Goal: Transaction & Acquisition: Purchase product/service

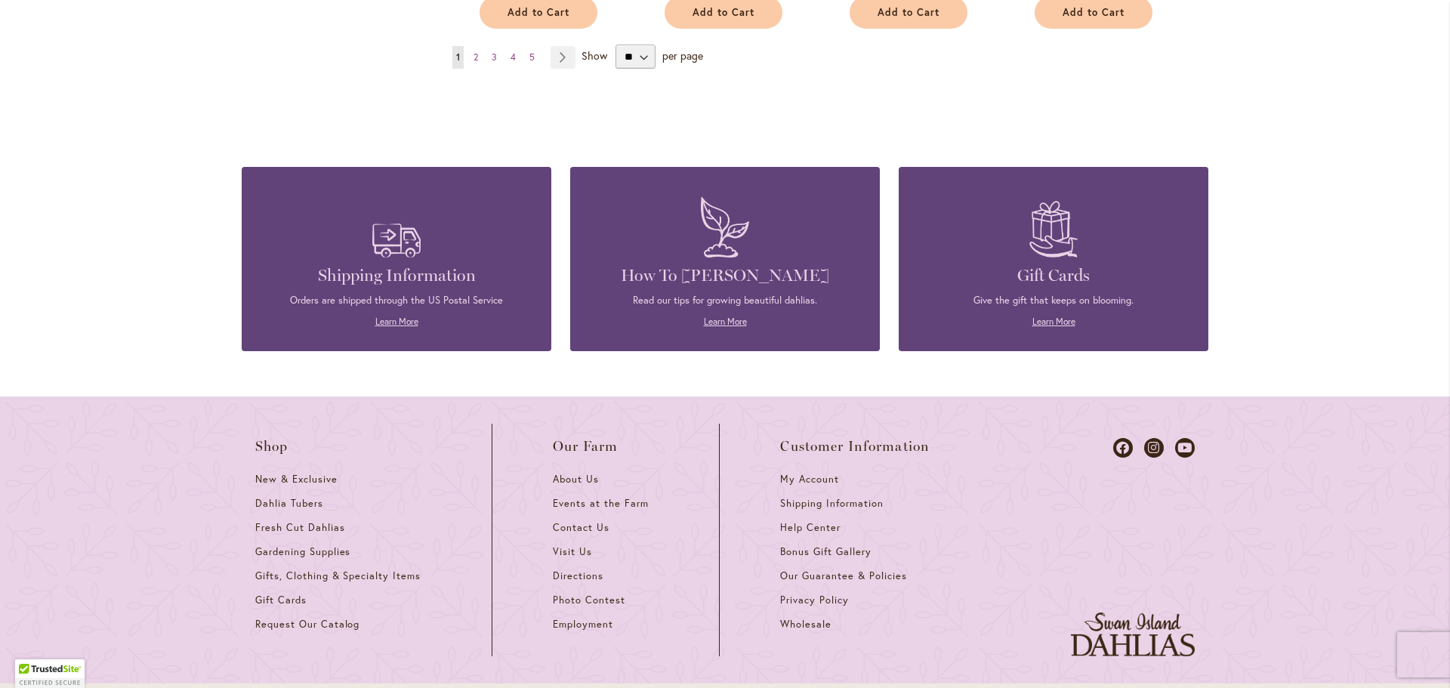
scroll to position [1276, 0]
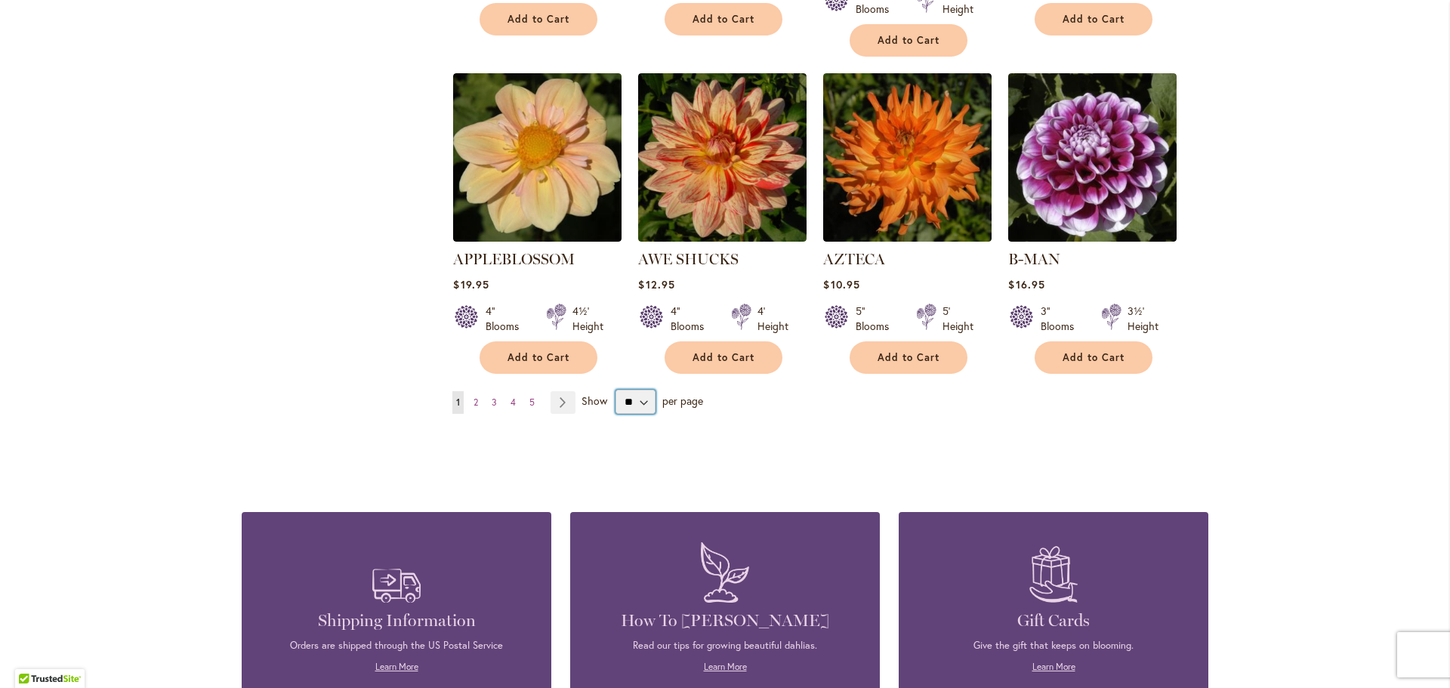
click at [641, 390] on select "** ** ** **" at bounding box center [635, 402] width 40 height 24
select select "**"
click at [615, 390] on select "** ** ** **" at bounding box center [635, 402] width 40 height 24
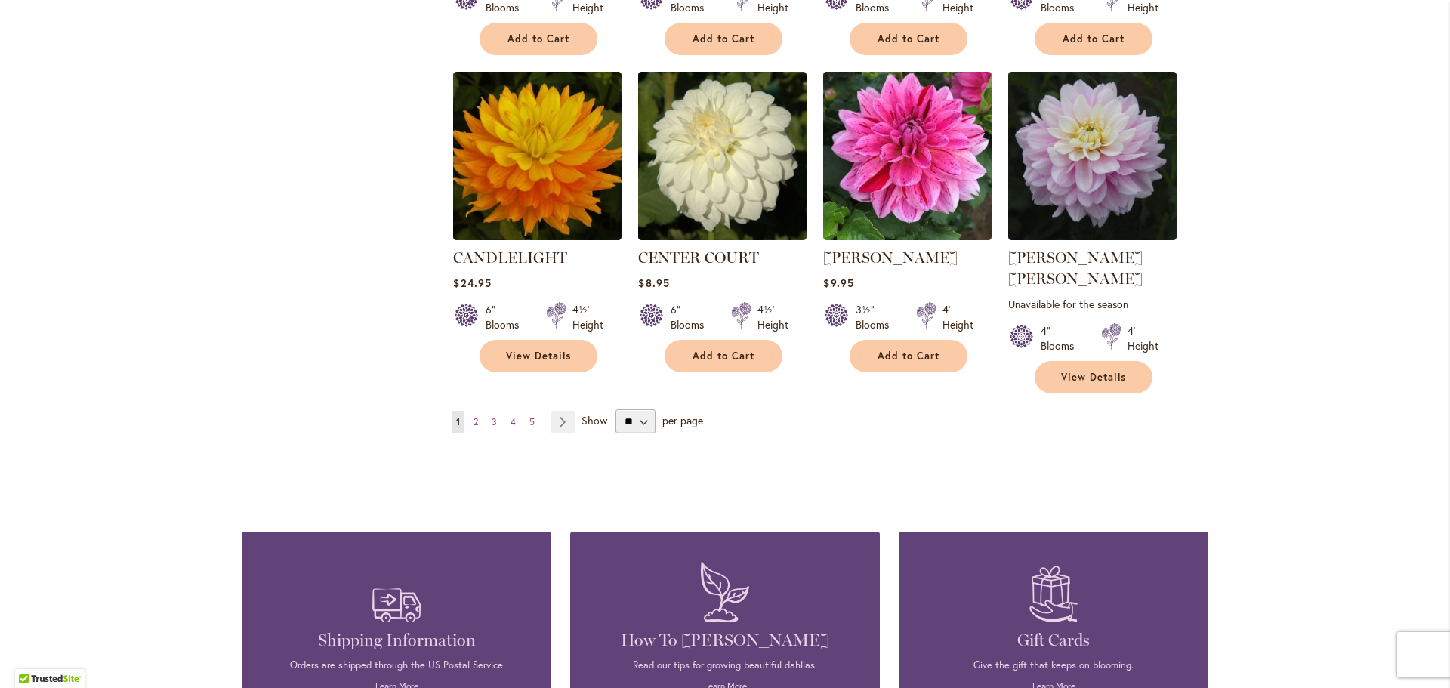
scroll to position [5134, 0]
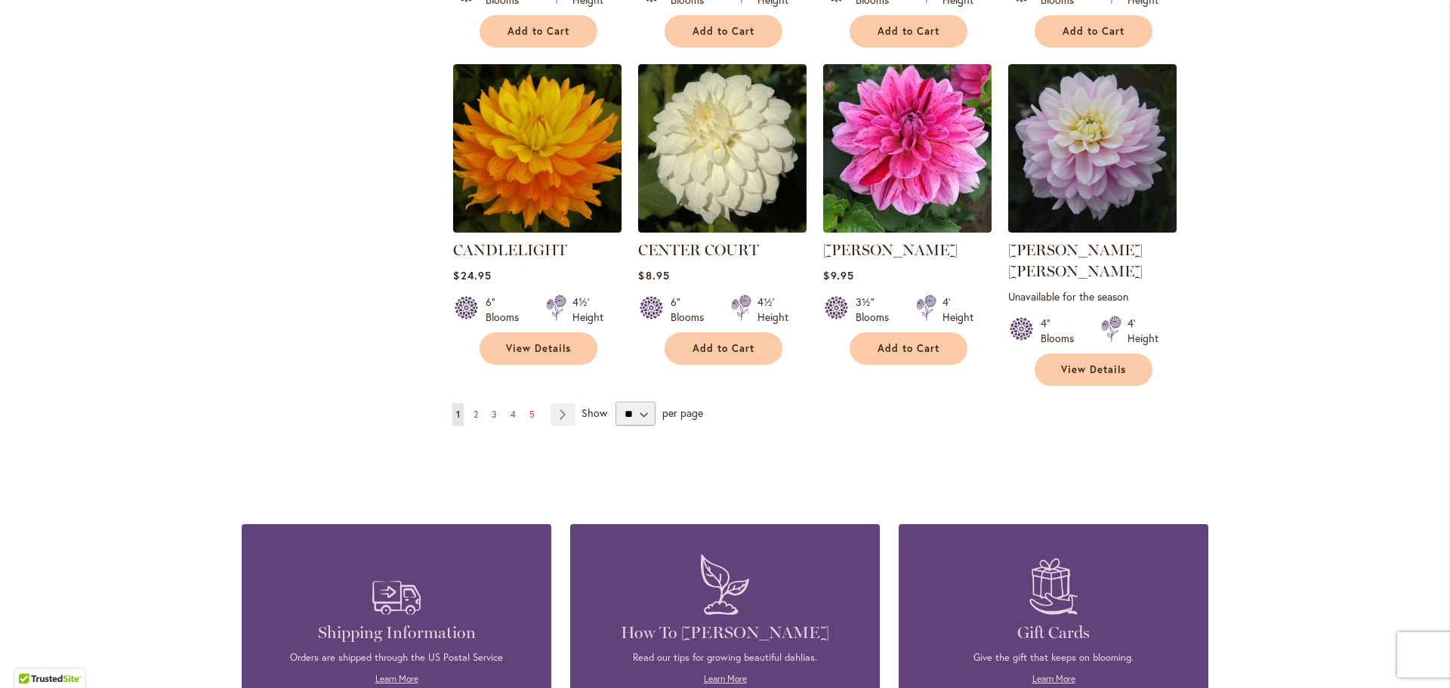
click at [488, 403] on link "Page 3" at bounding box center [494, 414] width 13 height 23
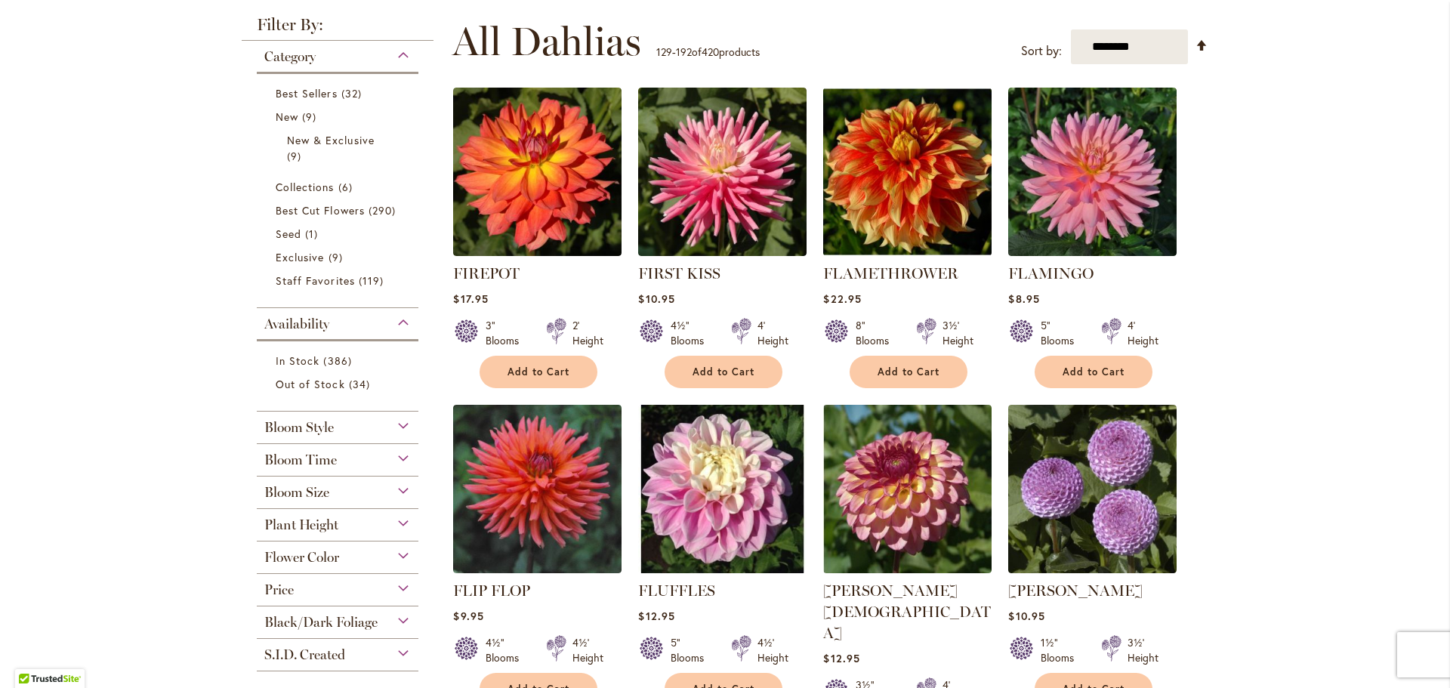
scroll to position [333, 0]
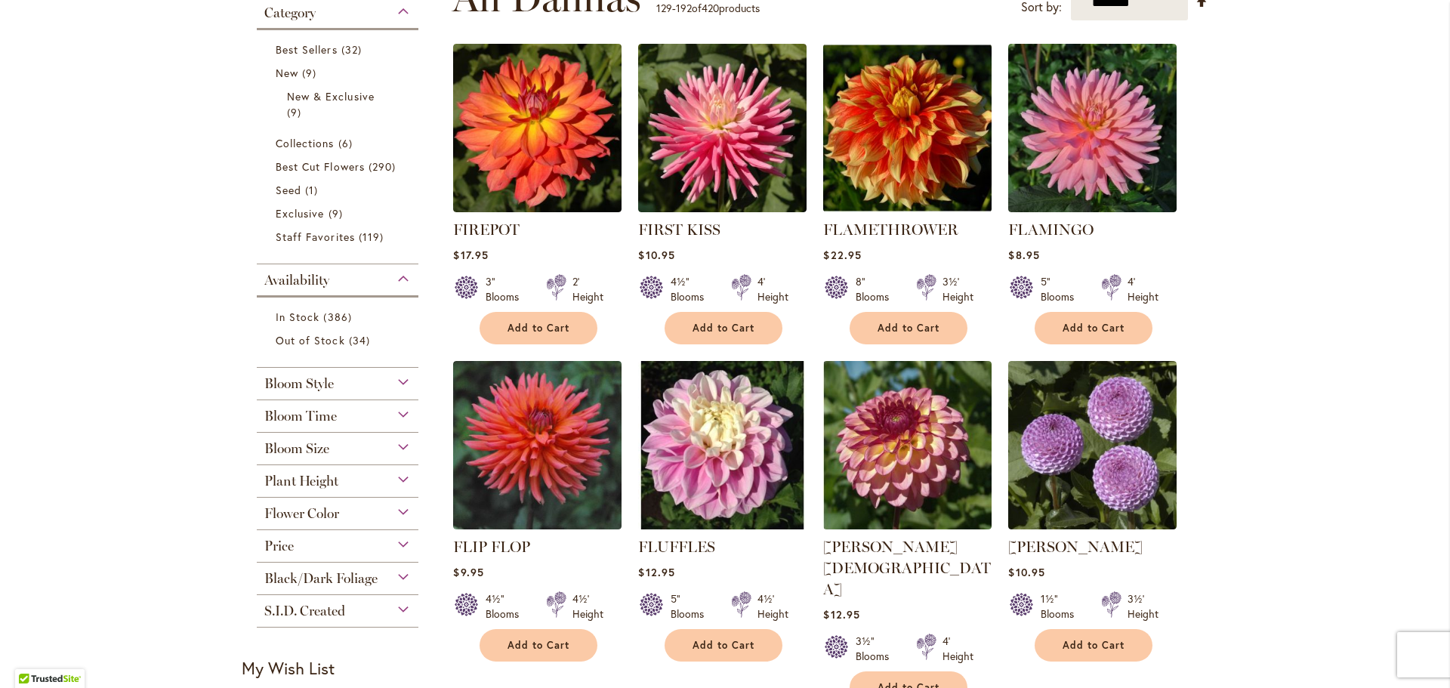
click at [403, 514] on div "Flower Color" at bounding box center [338, 510] width 162 height 24
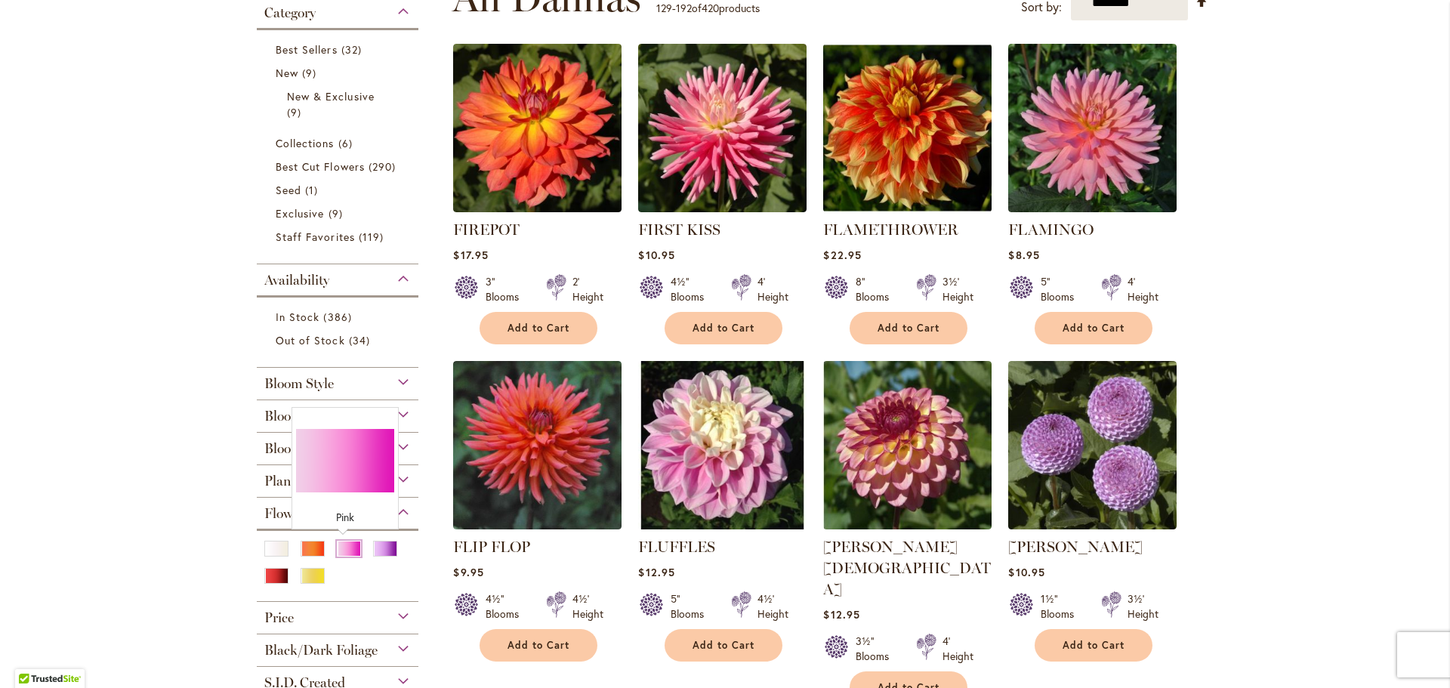
click at [337, 547] on div "Pink" at bounding box center [349, 549] width 24 height 16
click at [337, 548] on div "Pink" at bounding box center [349, 549] width 24 height 16
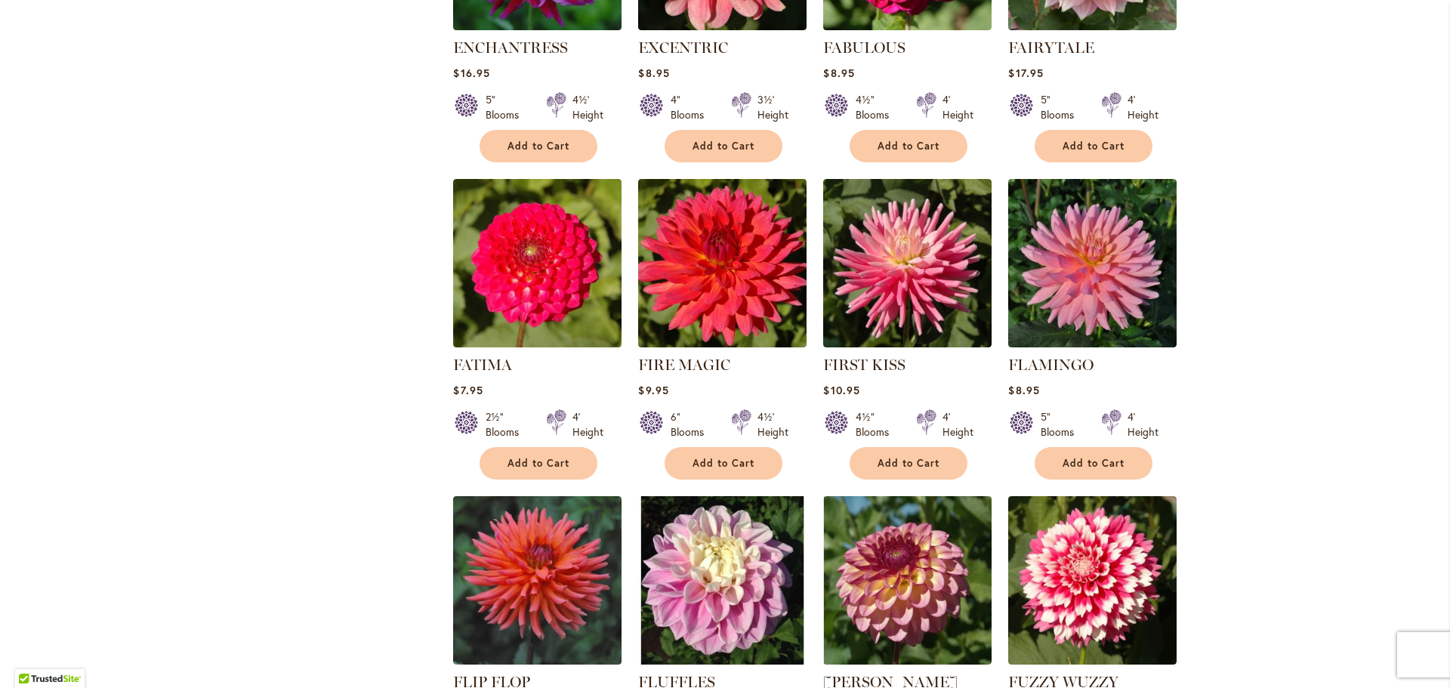
scroll to position [3170, 0]
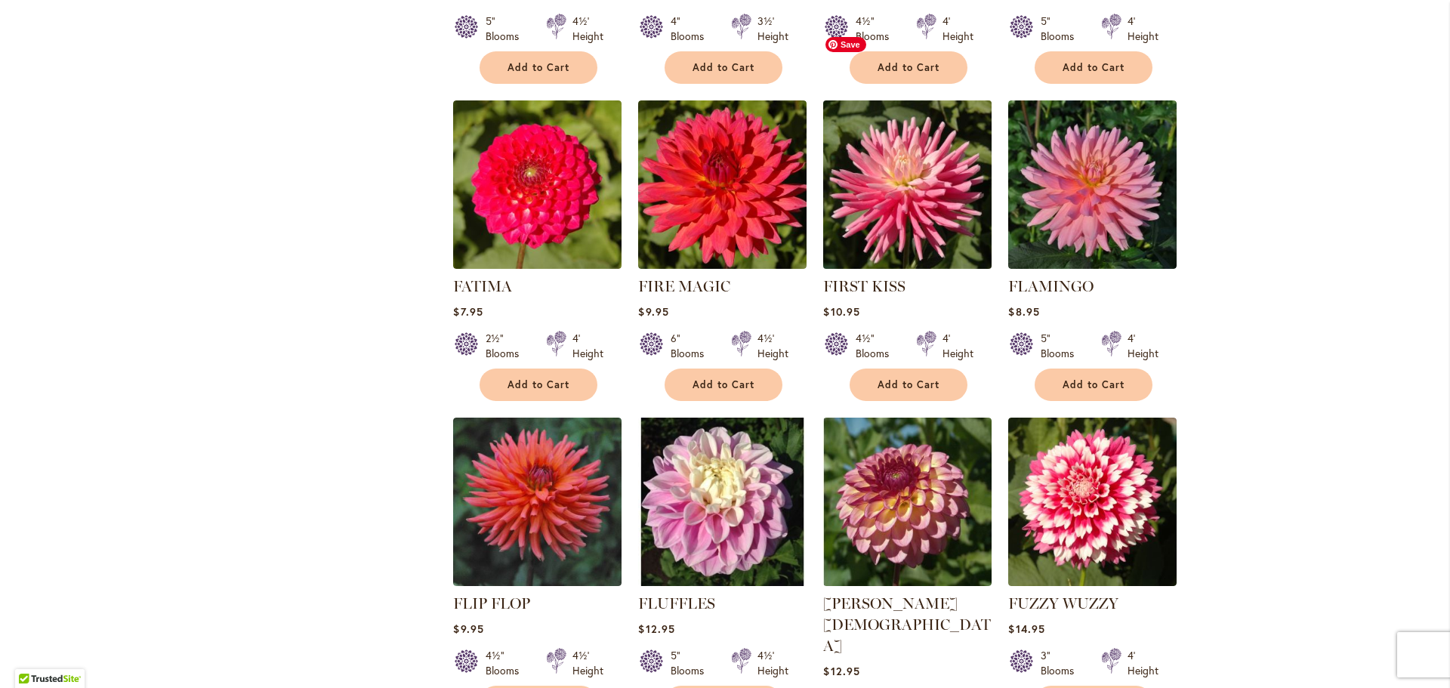
click at [944, 131] on img at bounding box center [907, 184] width 177 height 177
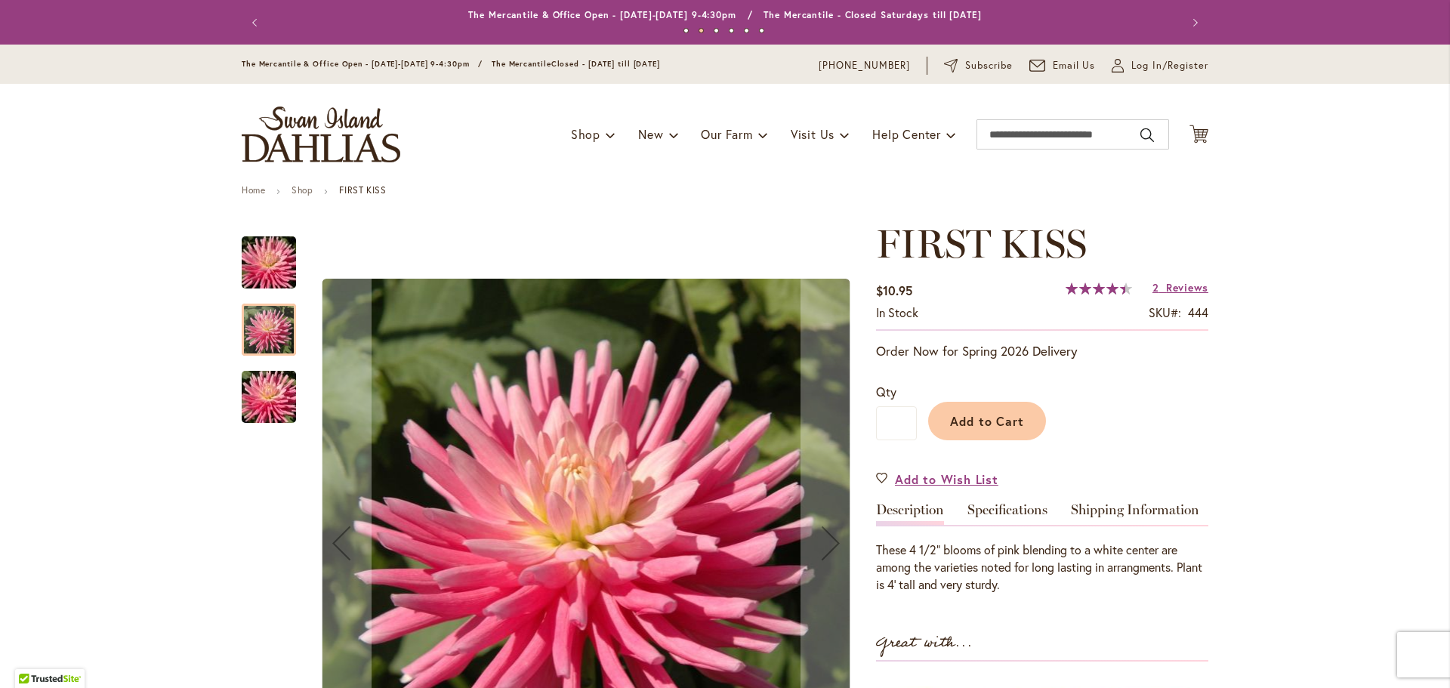
click at [910, 511] on link "Description" at bounding box center [910, 514] width 68 height 22
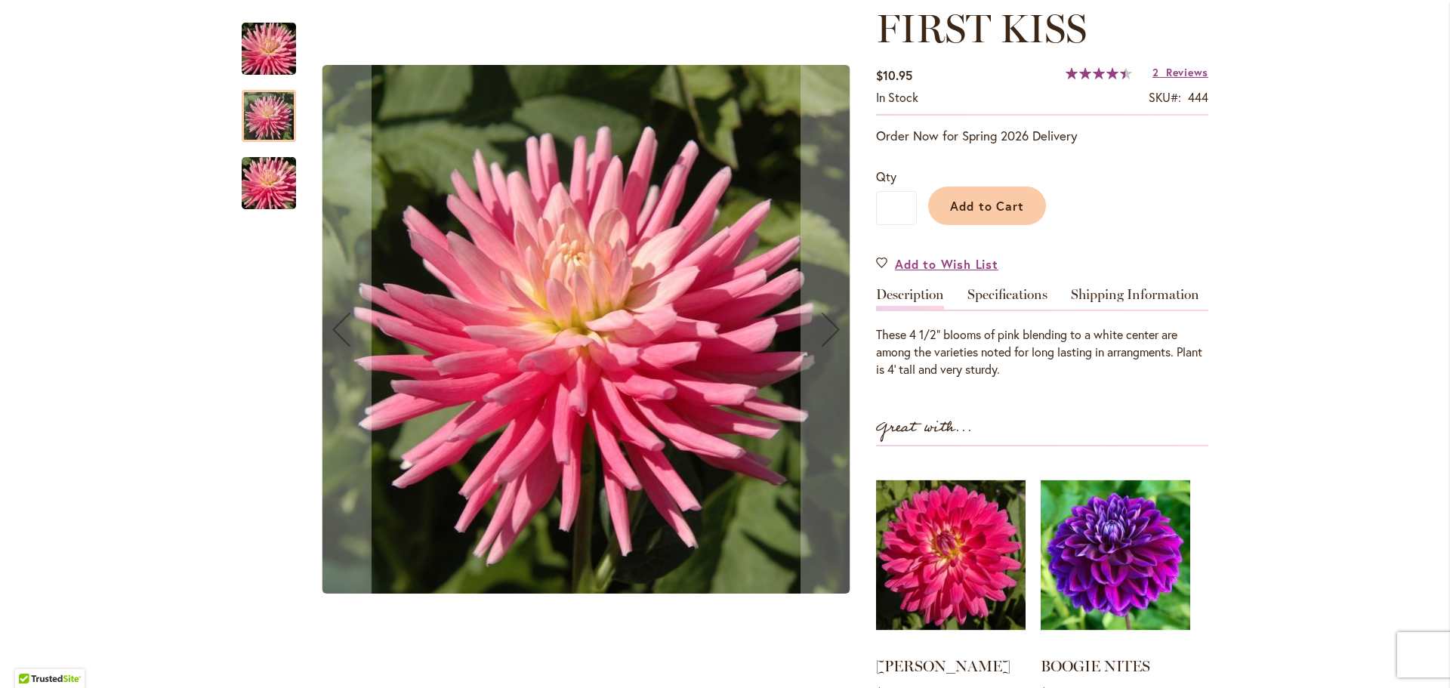
scroll to position [313, 0]
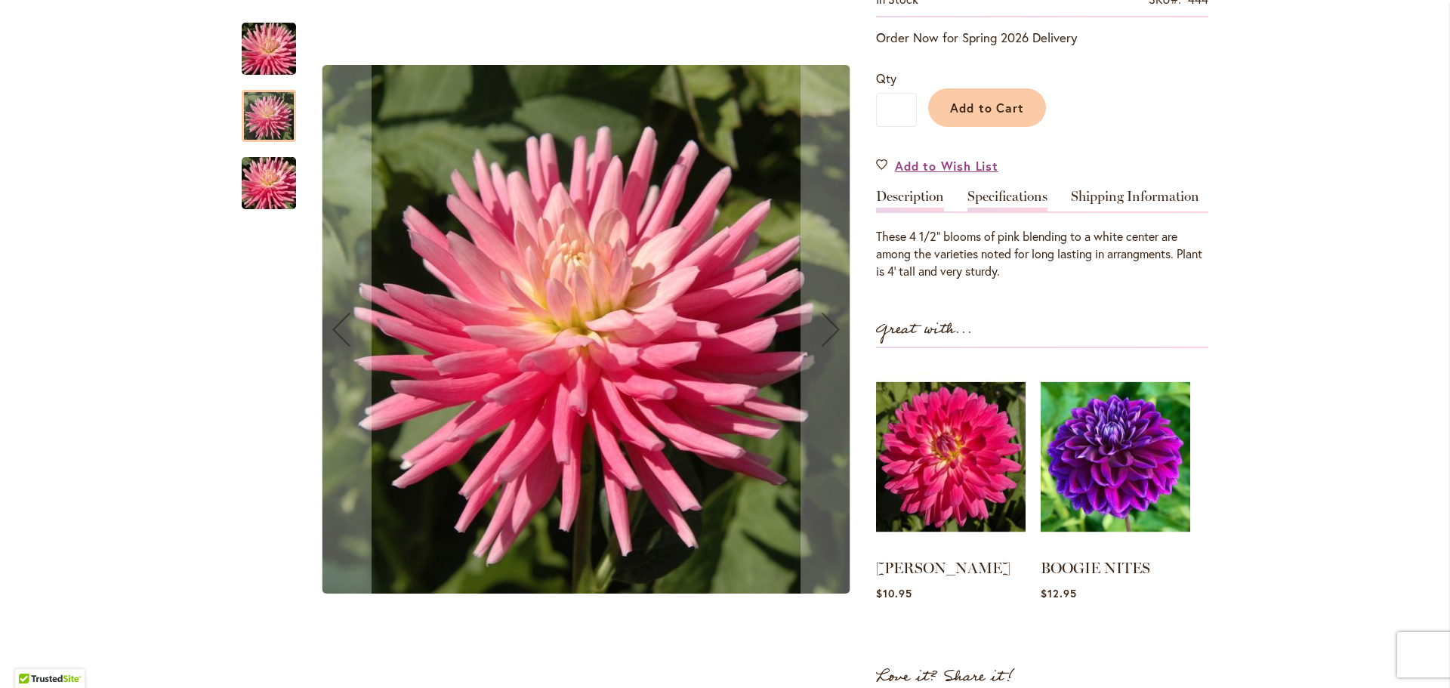
click at [997, 195] on link "Specifications" at bounding box center [1007, 201] width 80 height 22
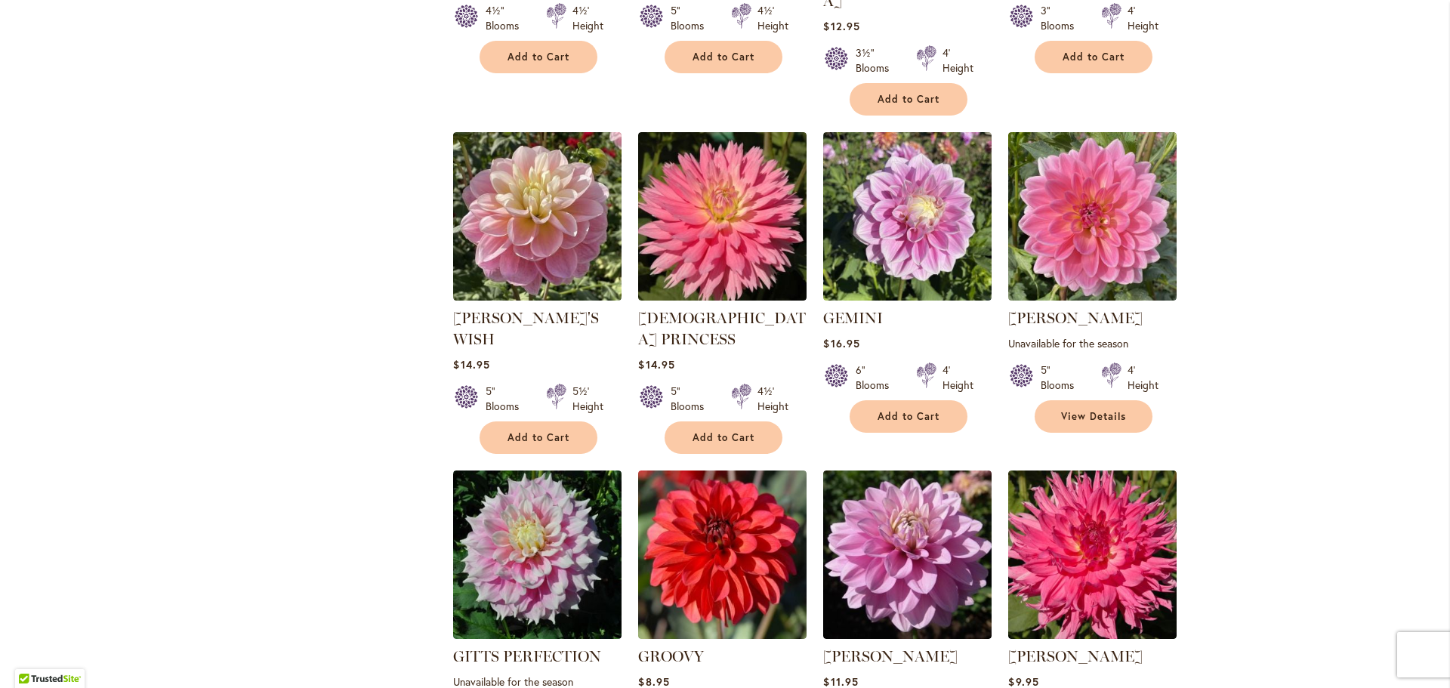
scroll to position [3879, 0]
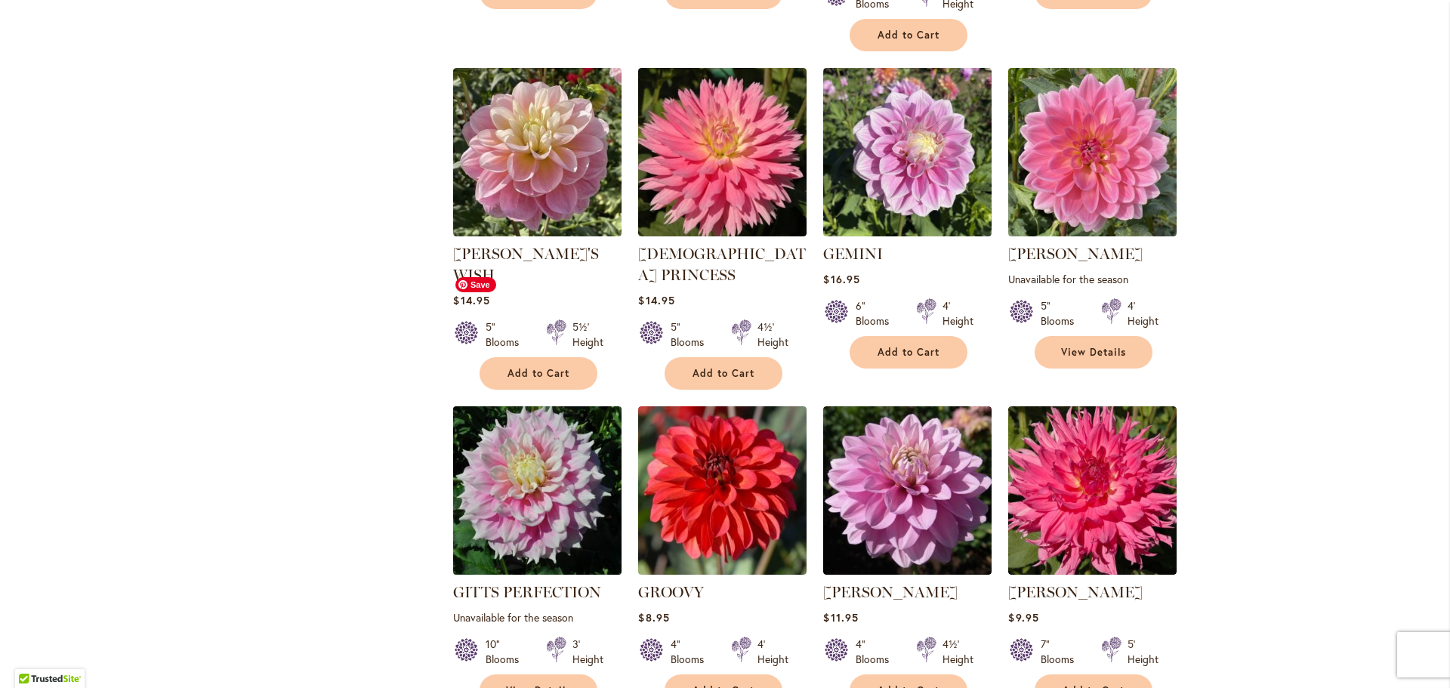
click at [512, 402] on img at bounding box center [537, 490] width 177 height 177
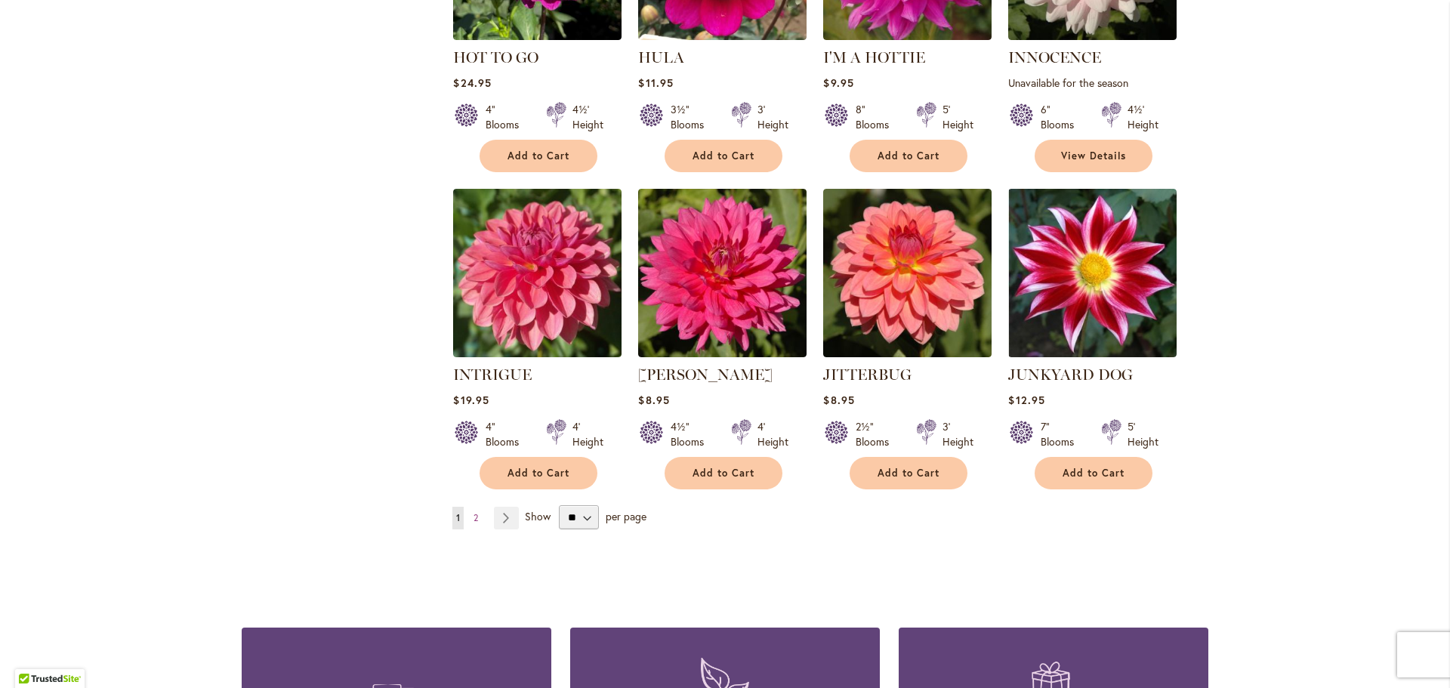
scroll to position [5055, 0]
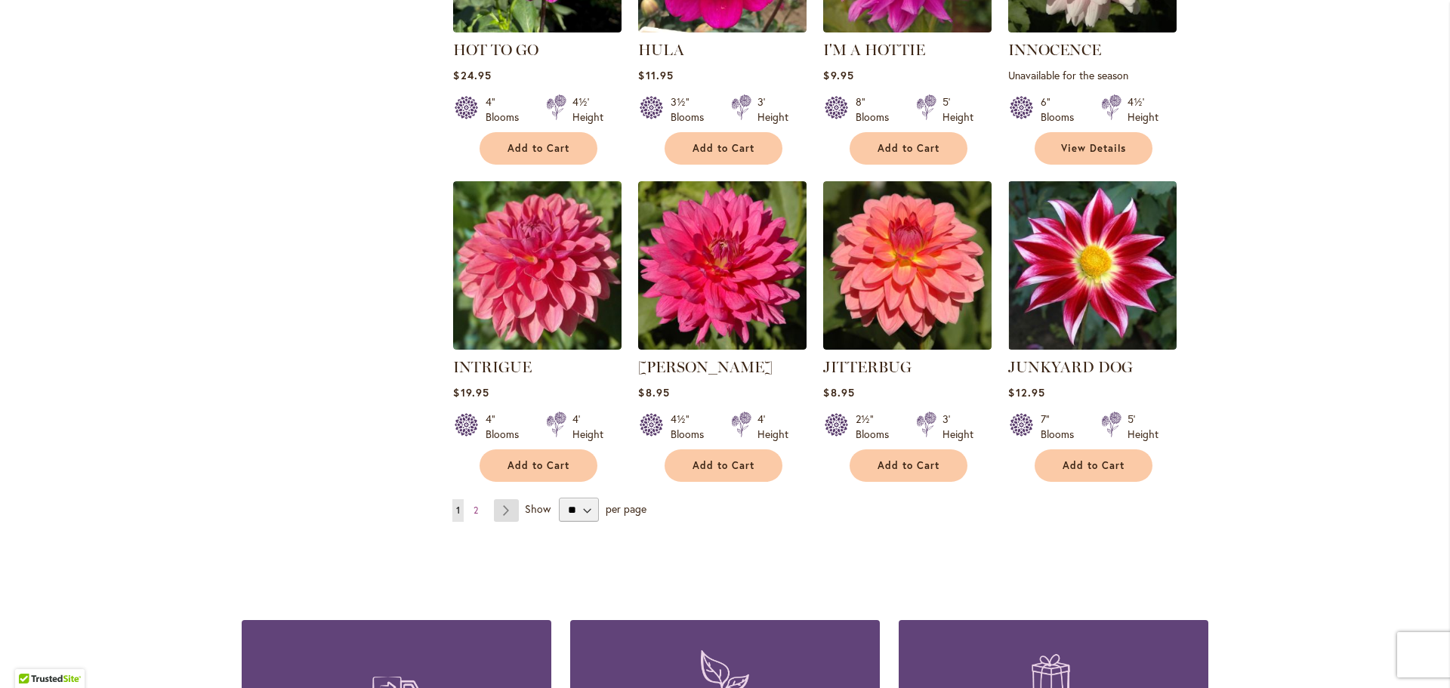
click at [504, 499] on link "Page Next" at bounding box center [506, 510] width 25 height 23
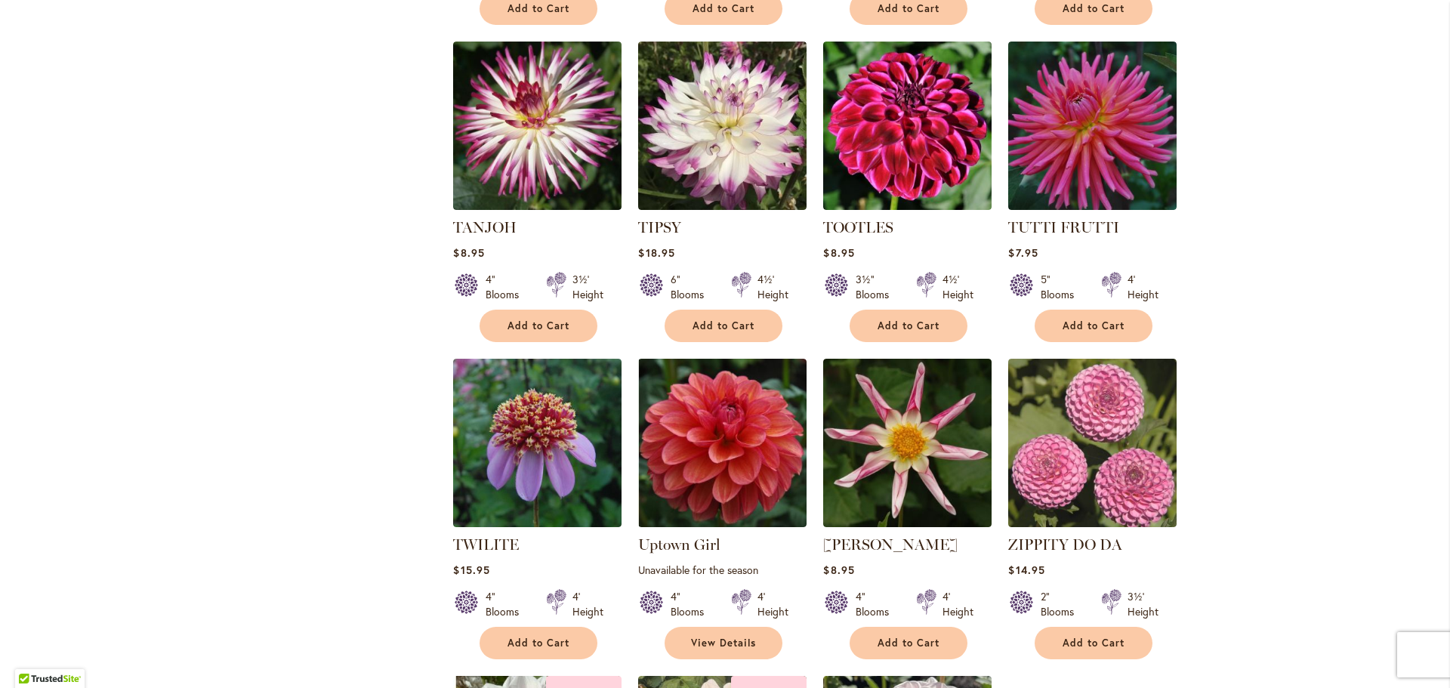
scroll to position [4410, 0]
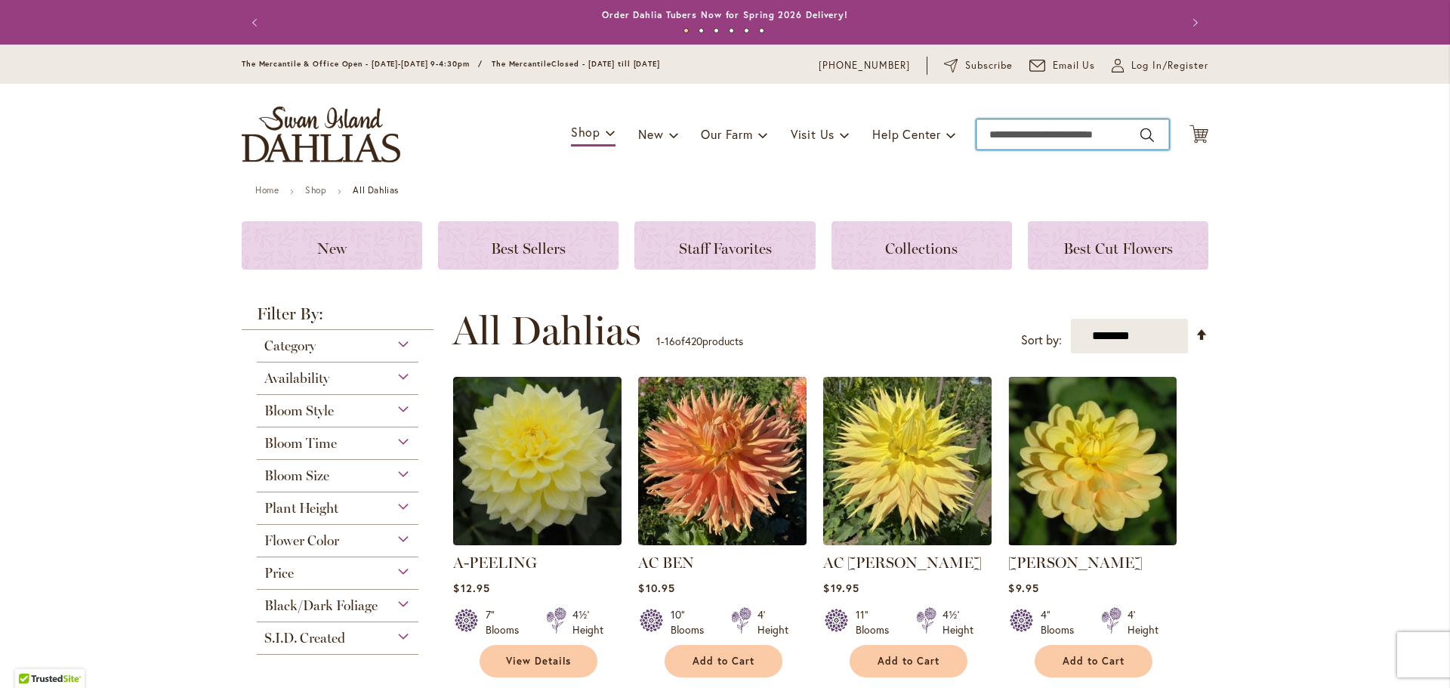
click at [1004, 131] on input "Search" at bounding box center [1072, 134] width 193 height 30
type input "**********"
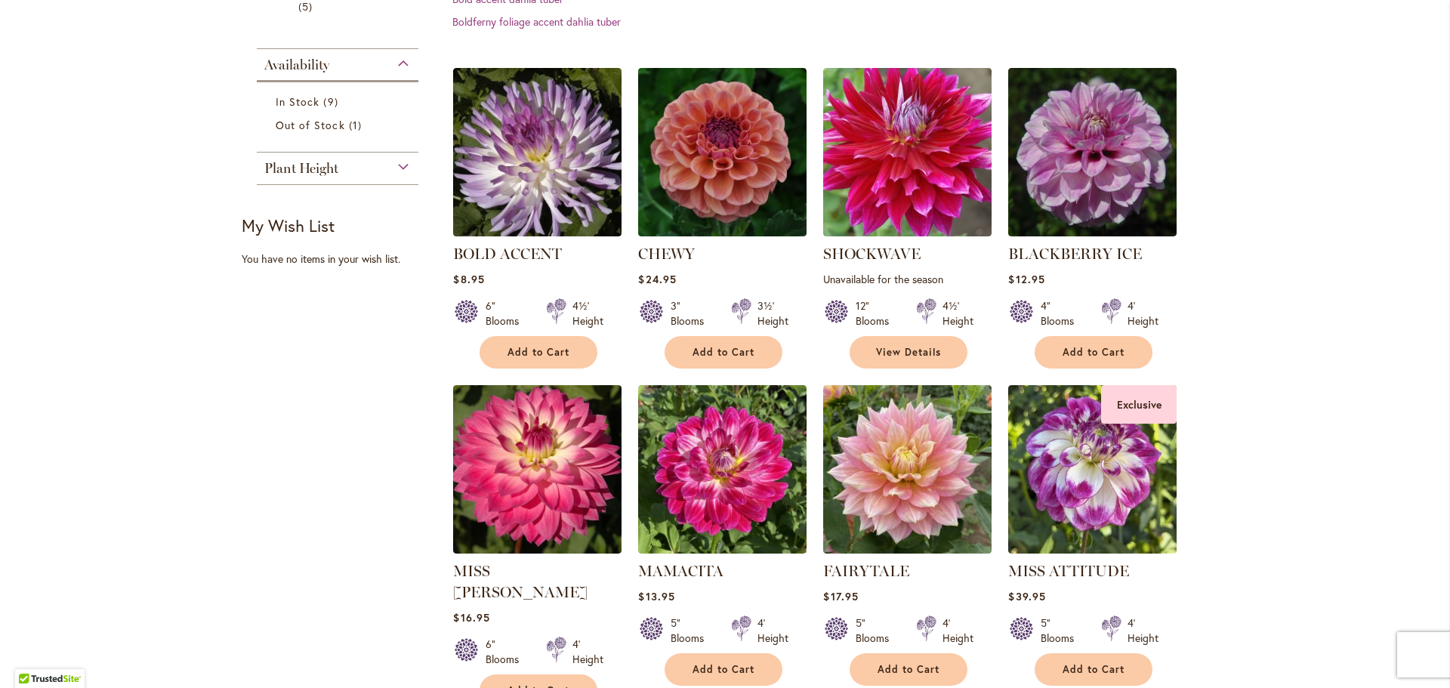
scroll to position [482, 0]
